Goal: Navigation & Orientation: Find specific page/section

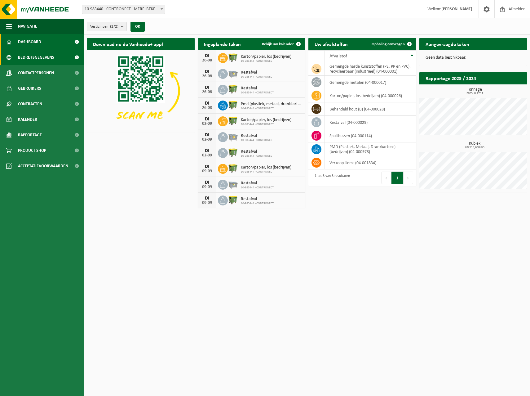
click at [37, 56] on span "Bedrijfsgegevens" at bounding box center [36, 58] width 36 height 16
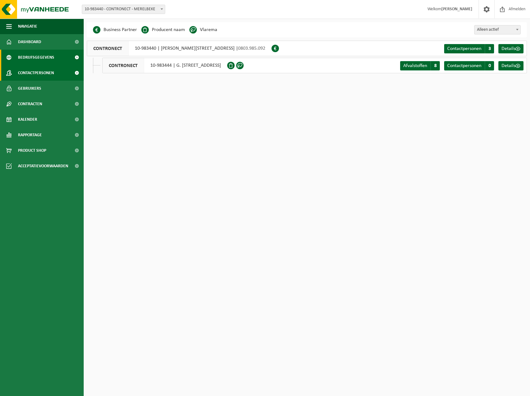
click at [39, 72] on span "Contactpersonen" at bounding box center [36, 73] width 36 height 16
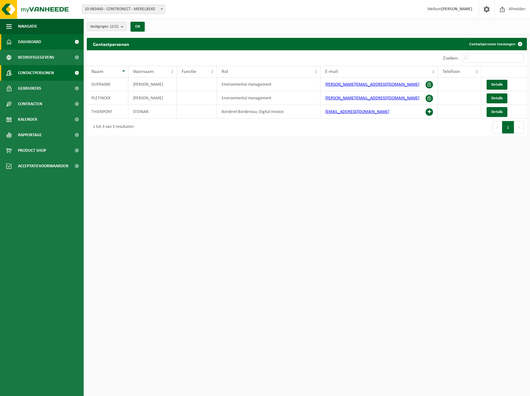
click at [36, 42] on span "Dashboard" at bounding box center [29, 42] width 23 height 16
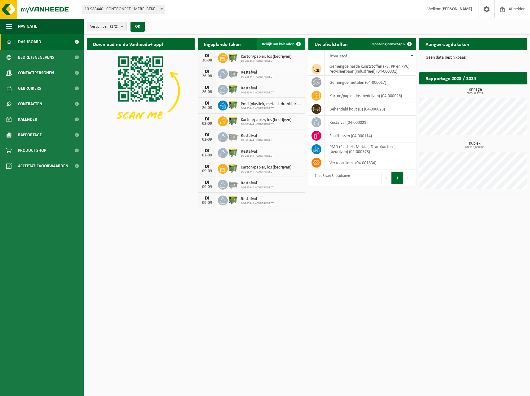
click at [300, 43] on span at bounding box center [298, 44] width 12 height 12
click at [35, 87] on span "Gebruikers" at bounding box center [29, 89] width 23 height 16
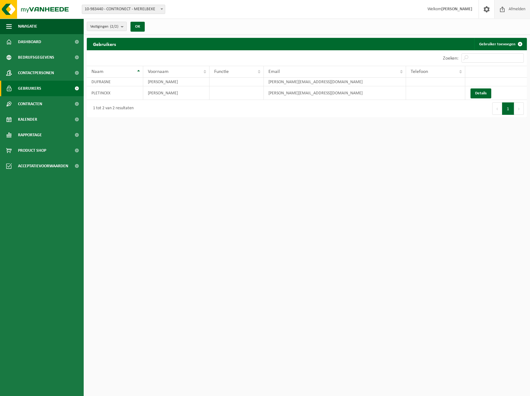
click at [521, 14] on span "Afmelden" at bounding box center [517, 9] width 20 height 18
